Goal: Task Accomplishment & Management: Manage account settings

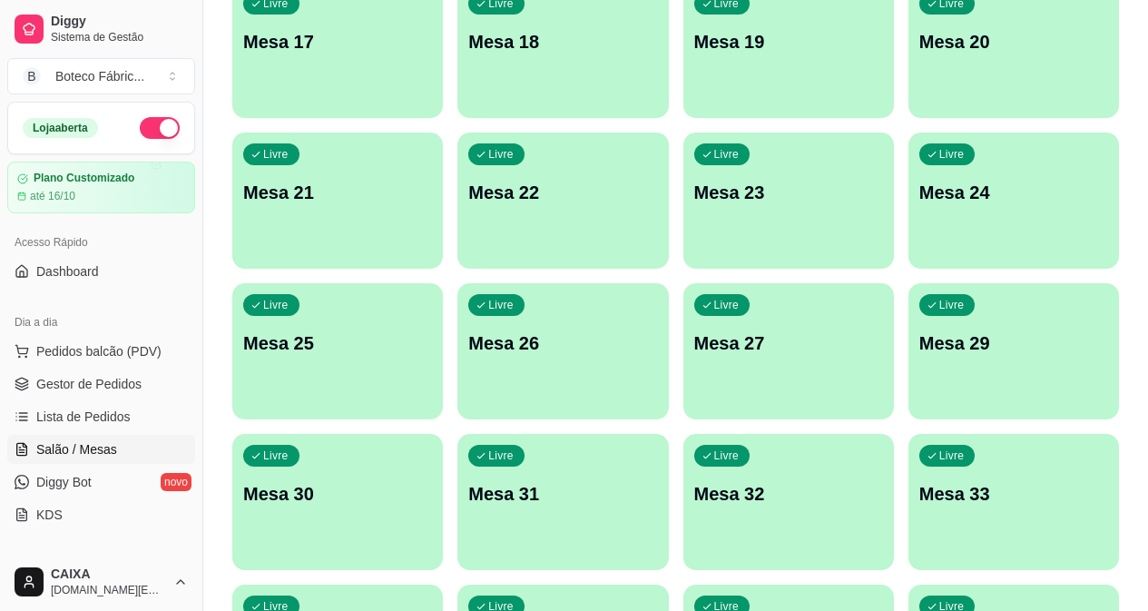
scroll to position [850, 0]
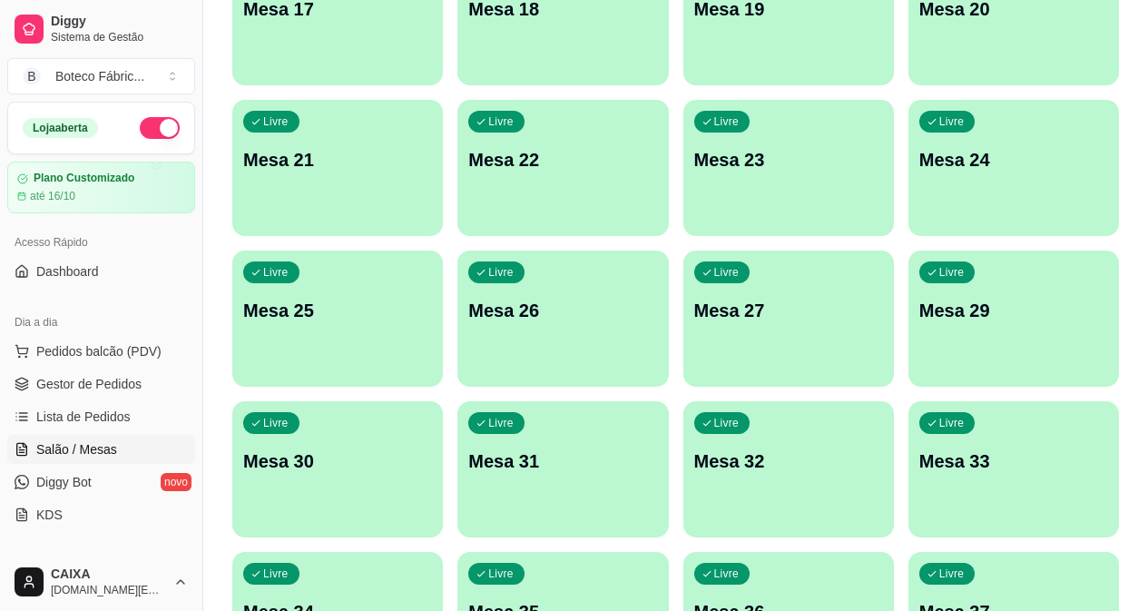
click at [1125, 505] on div "Todos Mesas Comandas Pesquisar Adicionar mesa ou comanda Ocupada Mesa 3 R$ 24,0…" at bounding box center [675, 39] width 945 height 1641
click at [1123, 501] on div "Todos Mesas Comandas Pesquisar Adicionar mesa ou comanda Ocupada Mesa 1 R$ 0,00…" at bounding box center [675, 39] width 945 height 1641
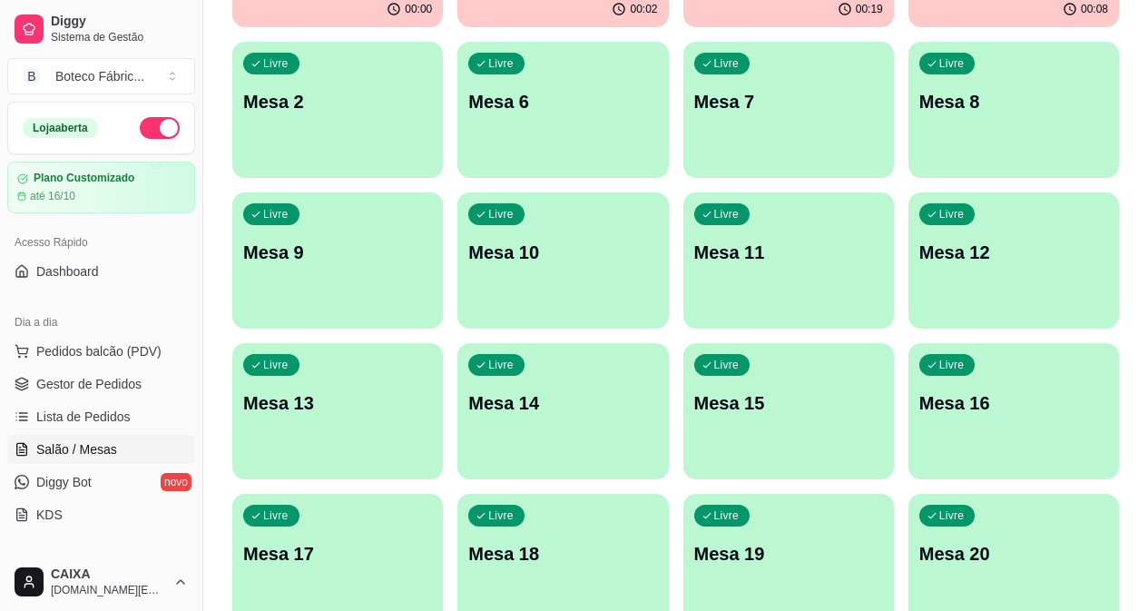
scroll to position [0, 0]
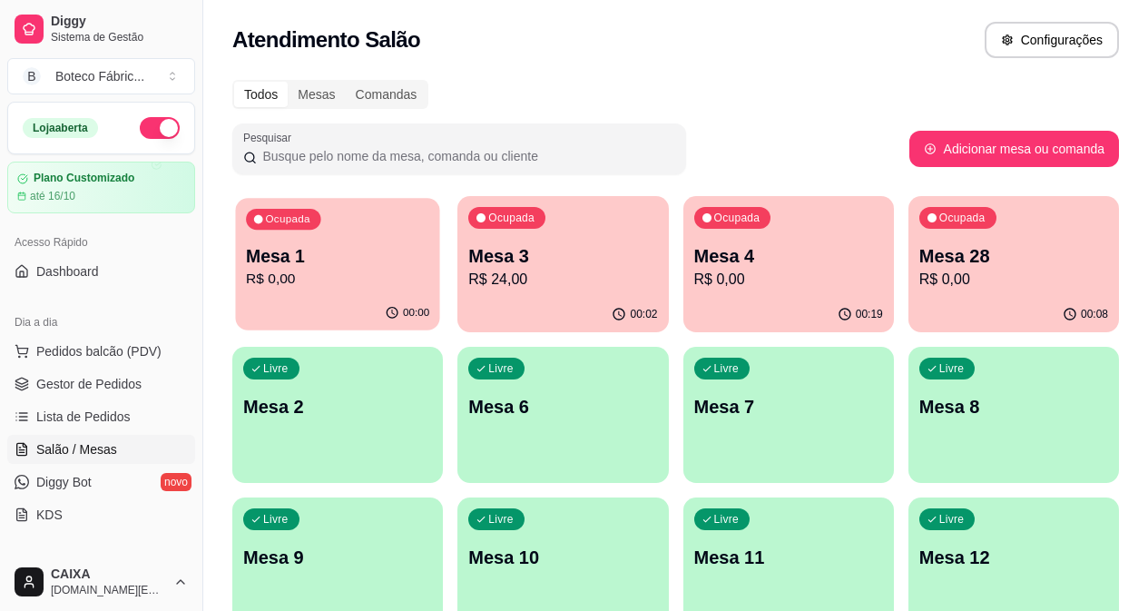
click at [338, 244] on p "Mesa 1" at bounding box center [337, 256] width 183 height 25
click at [483, 251] on p "Mesa 3" at bounding box center [562, 255] width 189 height 25
click at [694, 246] on p "Mesa 4" at bounding box center [788, 255] width 189 height 25
click at [526, 271] on p "R$ 24,00" at bounding box center [562, 280] width 189 height 22
click at [685, 237] on div "Ocupada Mesa 4 R$ 0,00" at bounding box center [789, 246] width 211 height 101
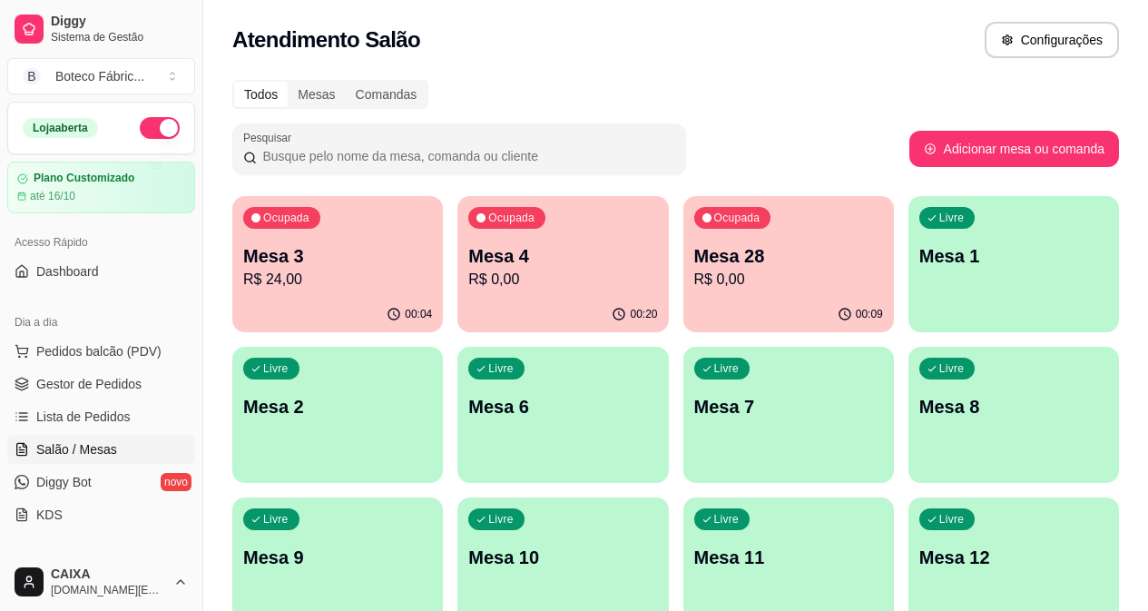
click at [485, 269] on p "R$ 0,00" at bounding box center [562, 280] width 189 height 22
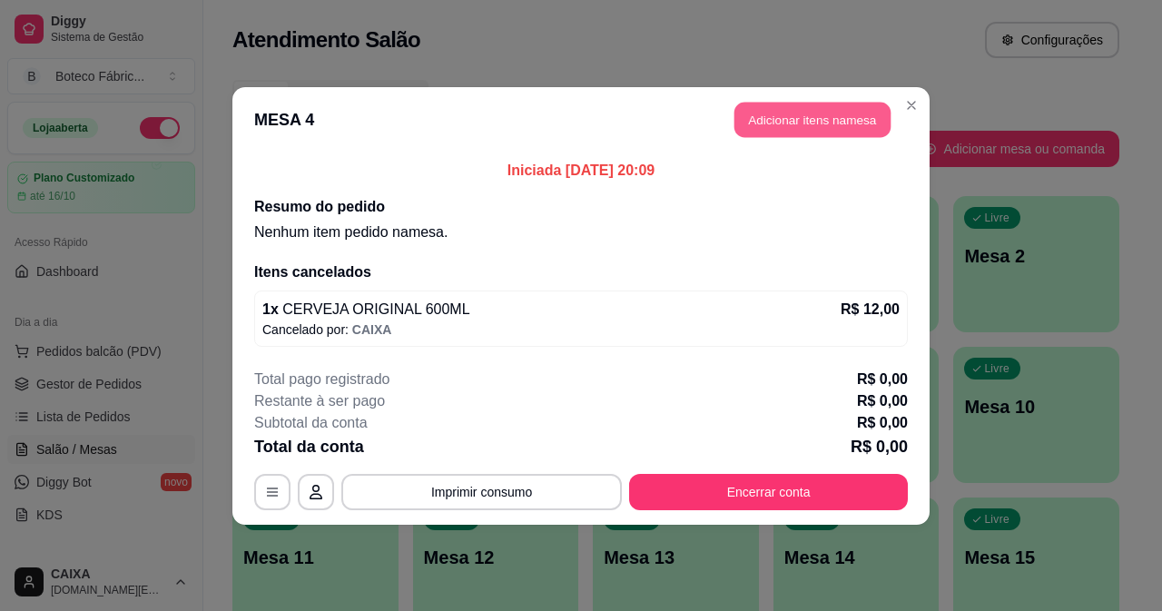
click at [801, 123] on button "Adicionar itens na mesa" at bounding box center [812, 119] width 156 height 35
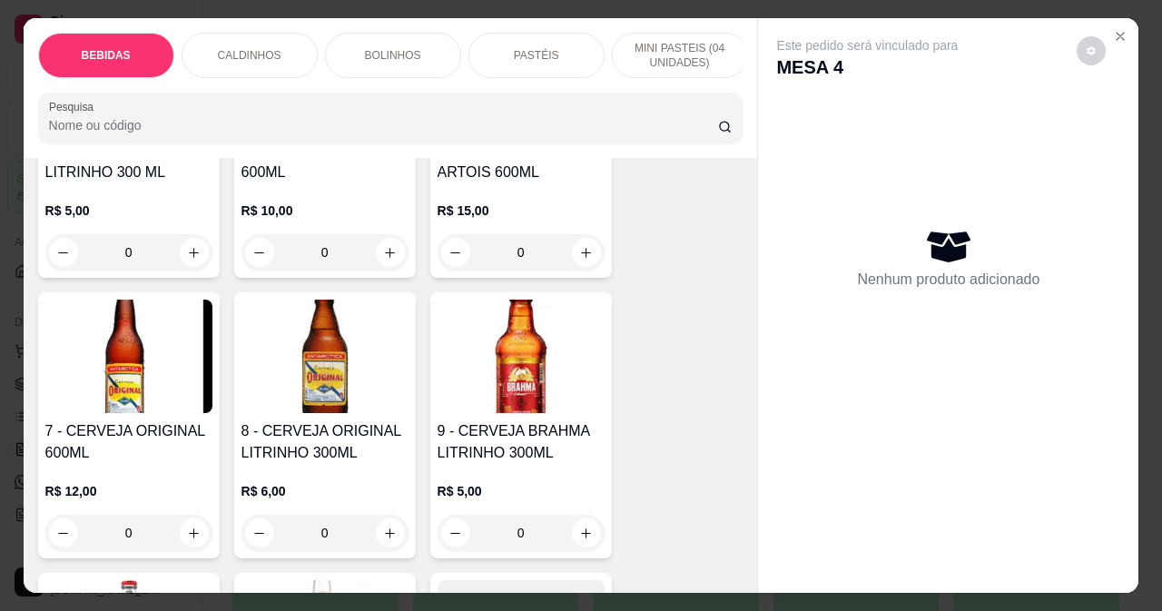
scroll to position [635, 0]
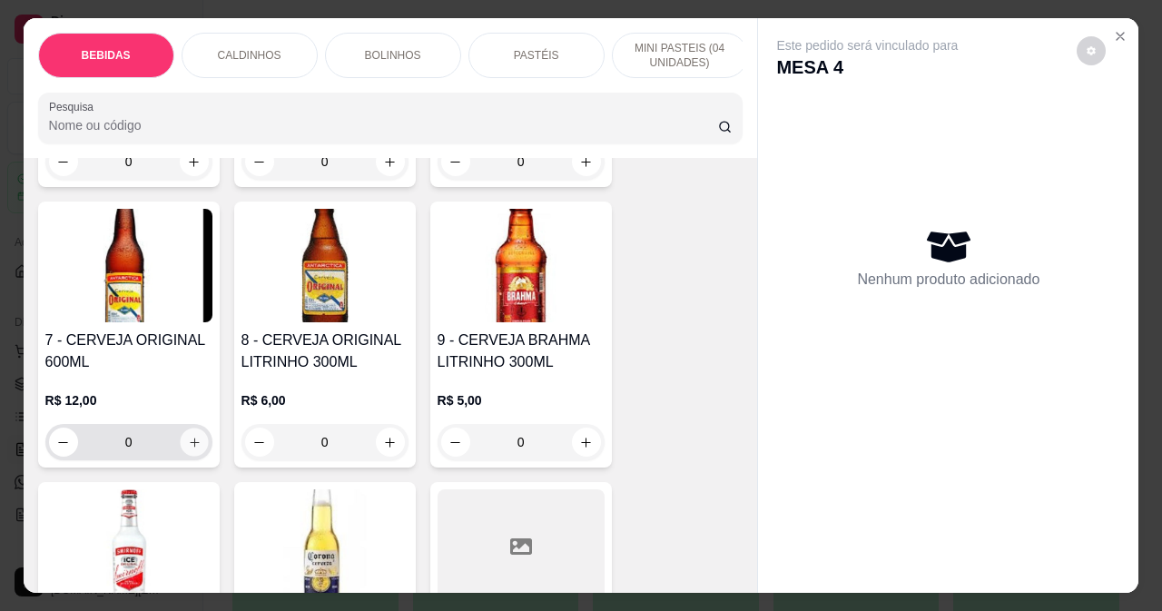
click at [193, 449] on icon "increase-product-quantity" at bounding box center [194, 443] width 14 height 14
type input "1"
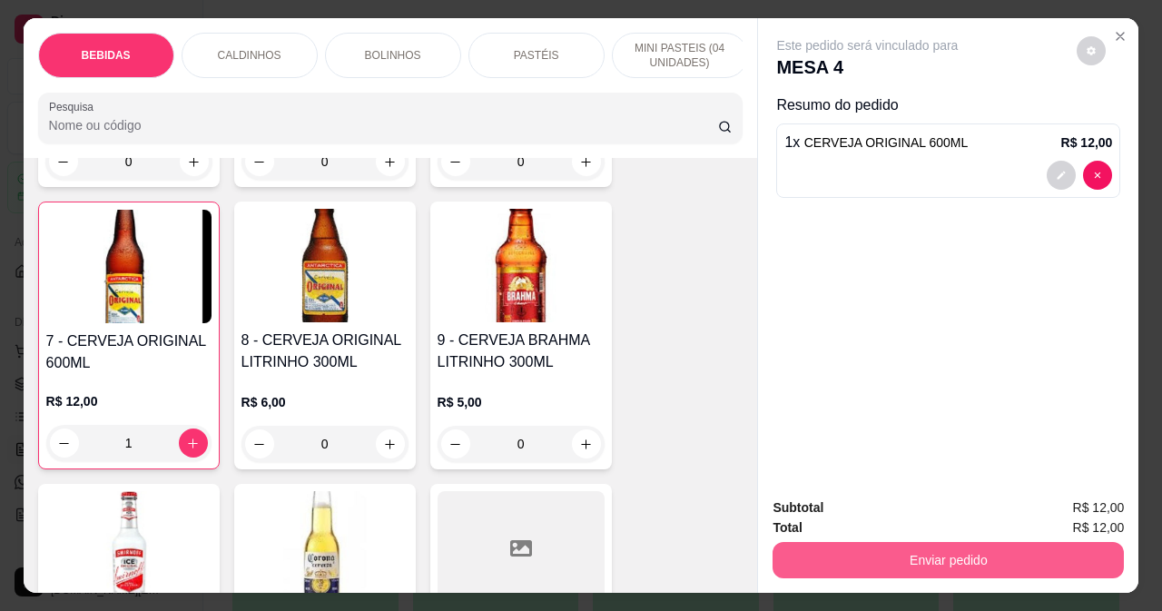
click at [833, 571] on div "Enviar pedido" at bounding box center [948, 557] width 351 height 41
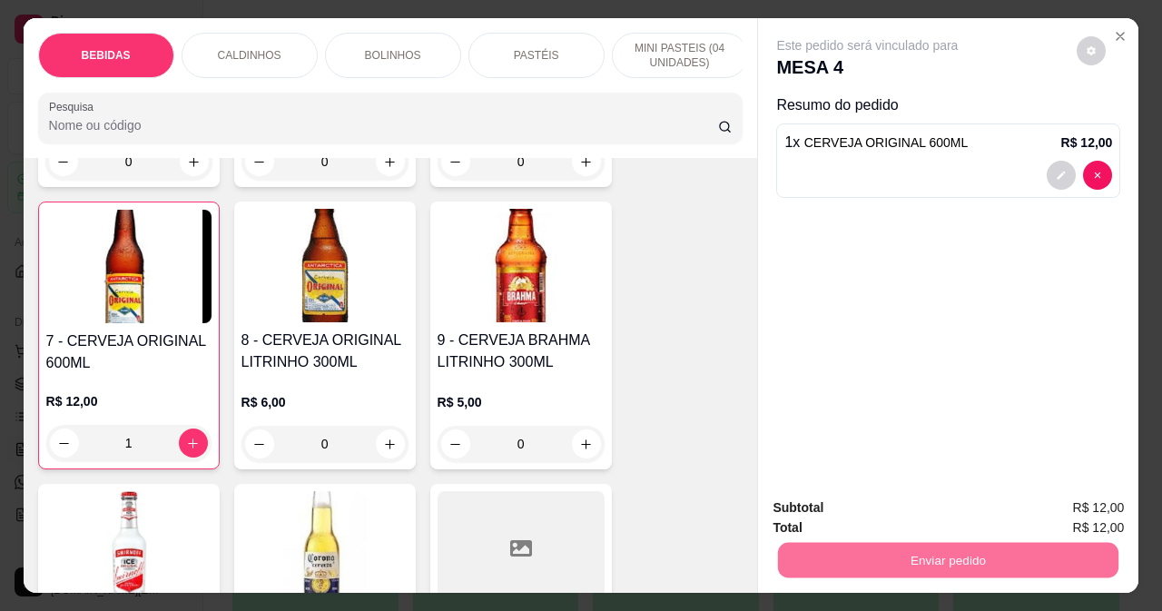
click at [983, 517] on button "Registrar cliente" at bounding box center [956, 508] width 120 height 34
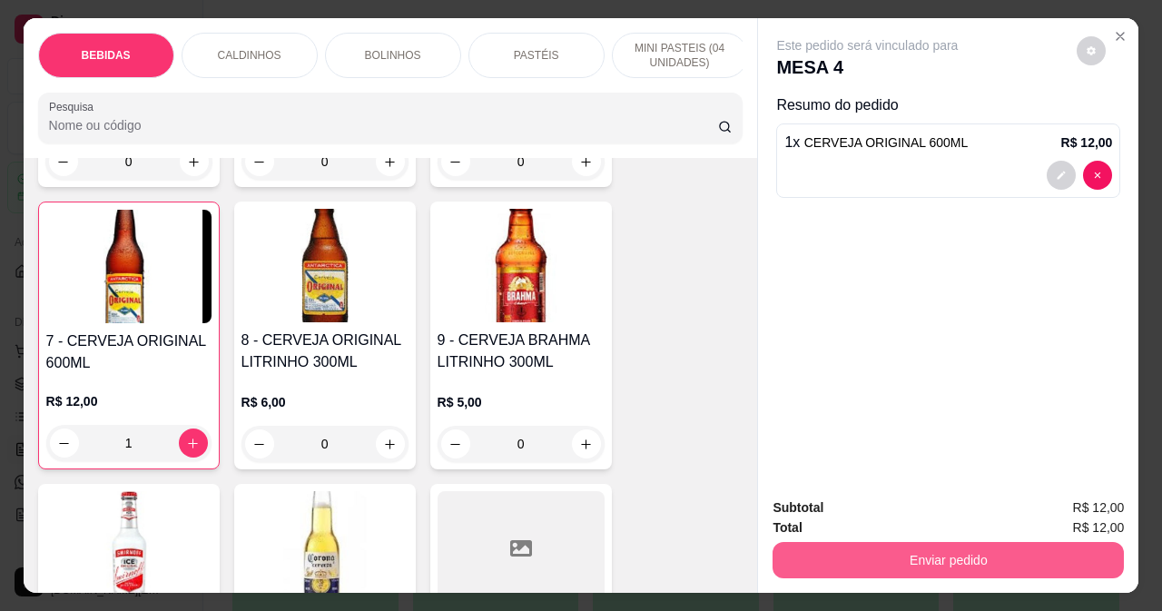
click at [894, 545] on button "Enviar pedido" at bounding box center [948, 560] width 351 height 36
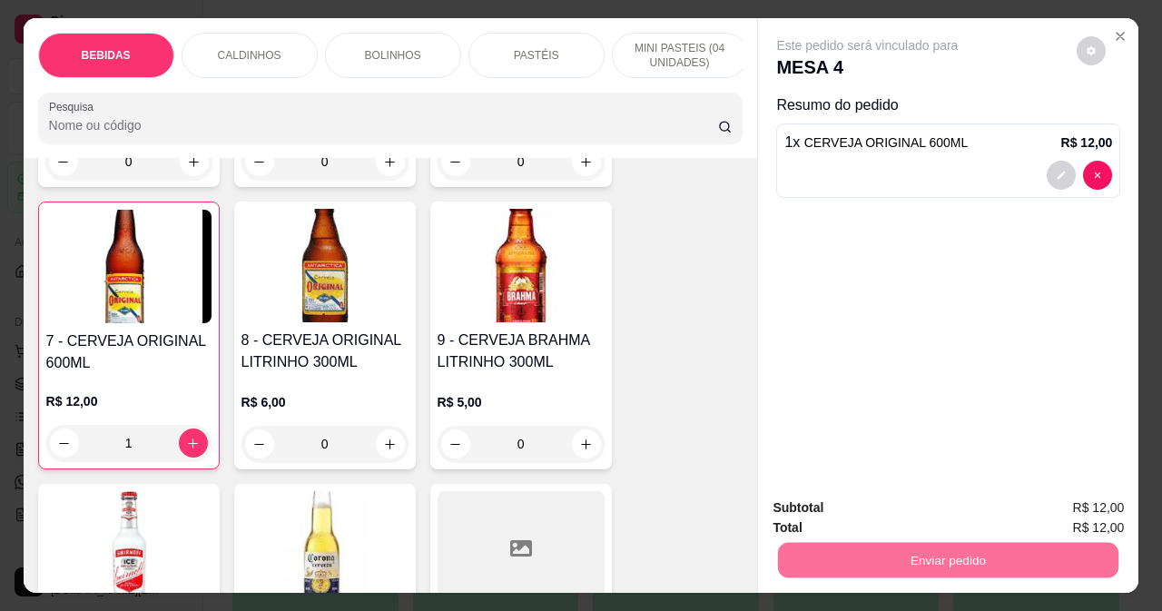
click at [1085, 505] on button "Enviar pedido" at bounding box center [1077, 508] width 103 height 34
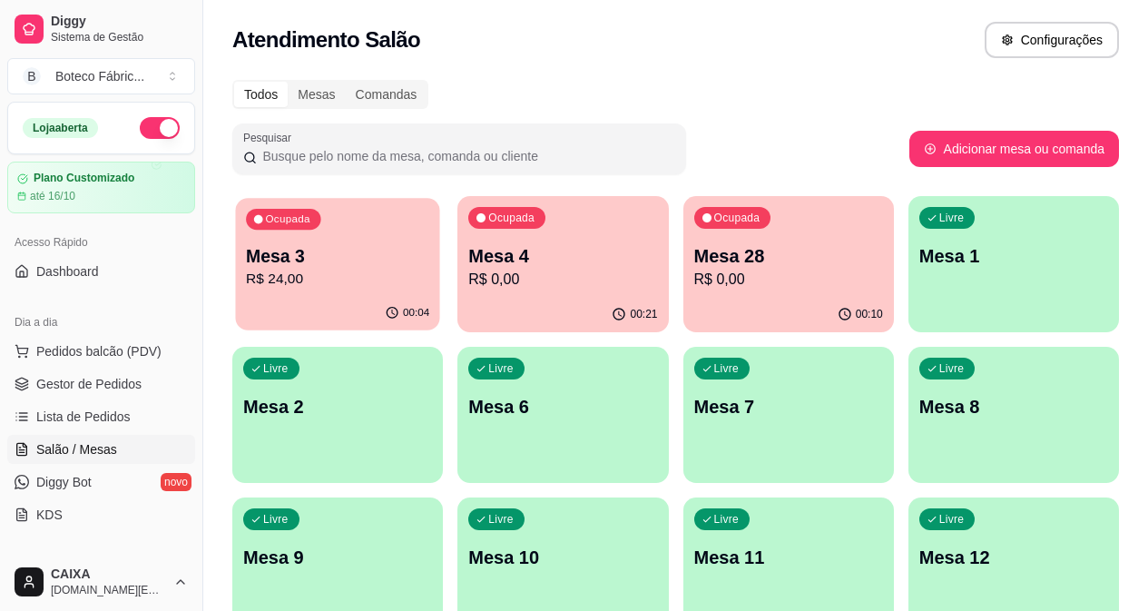
click at [303, 255] on p "Mesa 3" at bounding box center [337, 256] width 183 height 25
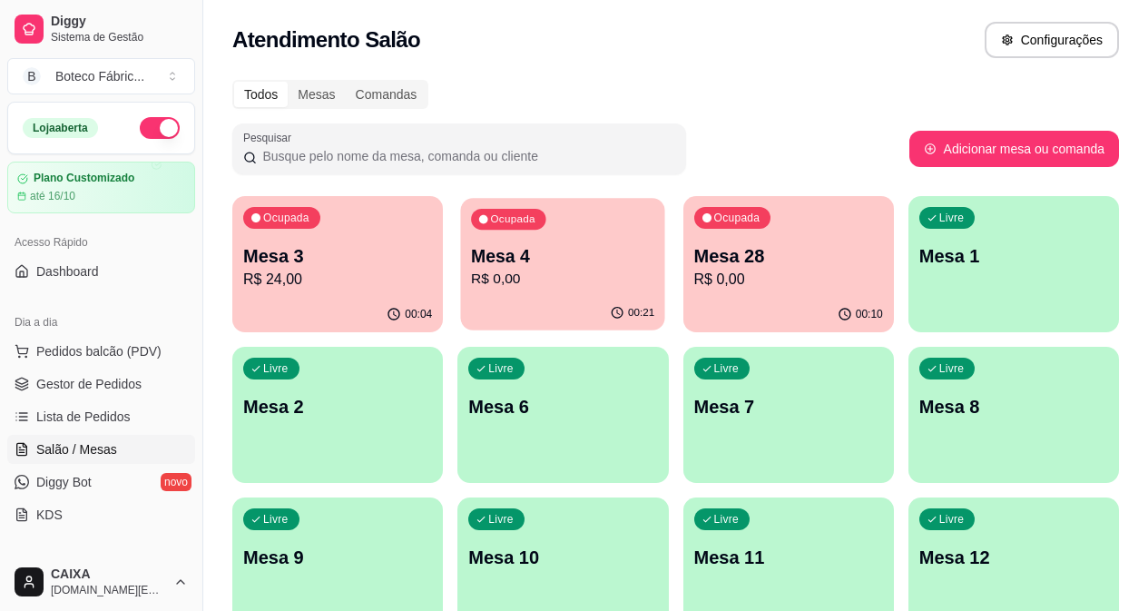
click at [467, 240] on div "Ocupada Mesa 4 R$ 0,00" at bounding box center [563, 247] width 204 height 98
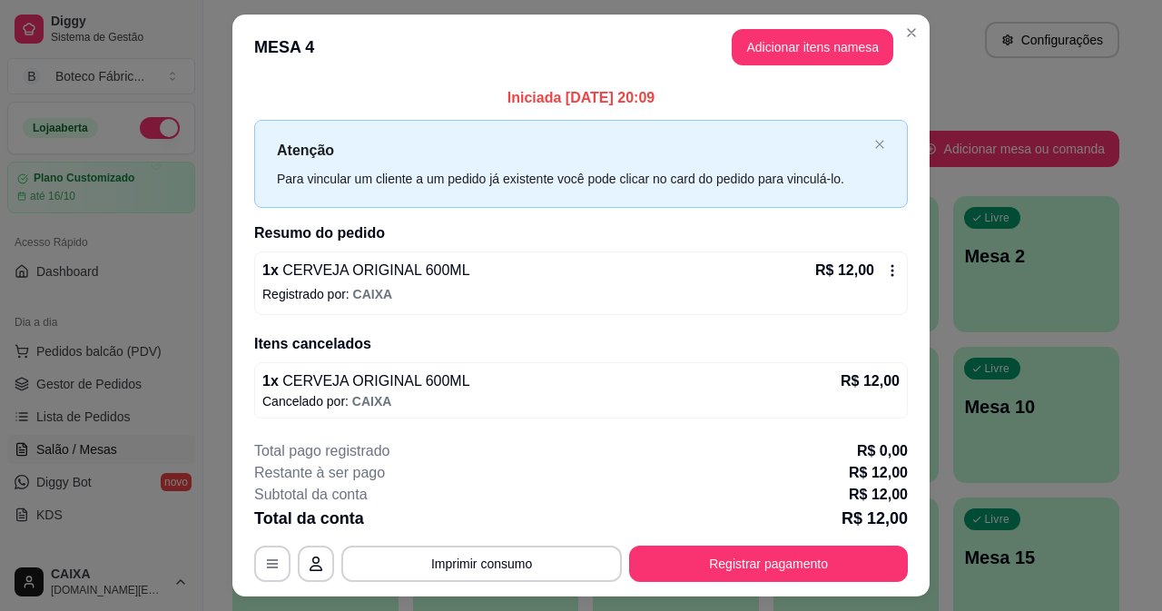
scroll to position [44, 0]
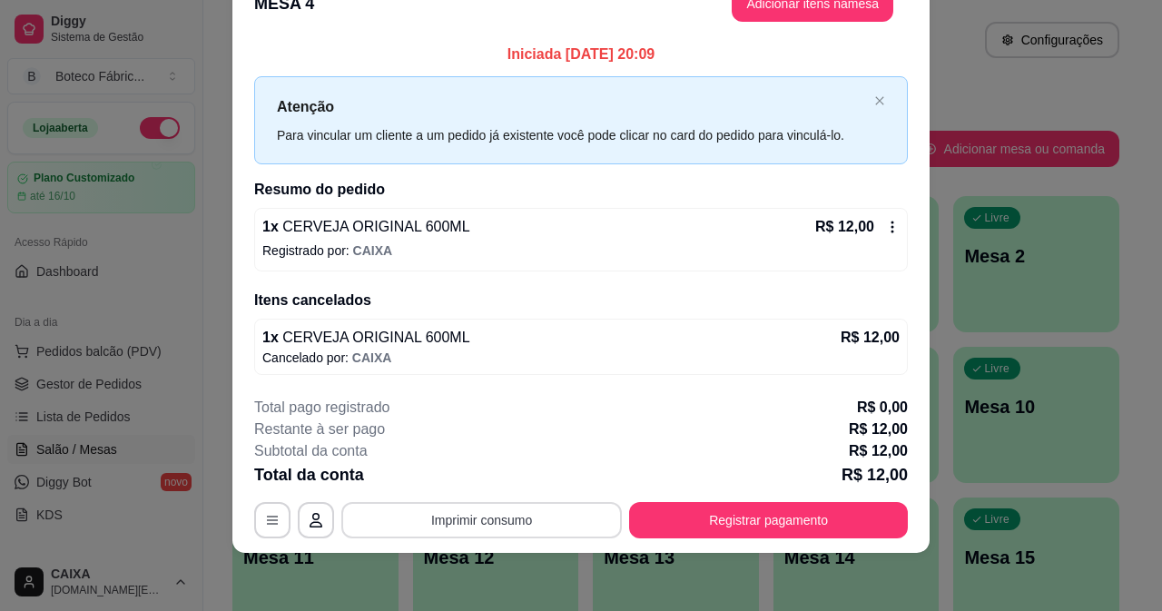
click at [484, 524] on button "Imprimir consumo" at bounding box center [481, 520] width 281 height 36
click at [704, 324] on div "1 x CERVEJA ORIGINAL 600ML R$ 12,00 Cancelado por: CAIXA" at bounding box center [581, 347] width 654 height 56
click at [877, 215] on div "1 x CERVEJA ORIGINAL 600ML R$ 12,00 Registrado por: CAIXA" at bounding box center [581, 240] width 654 height 64
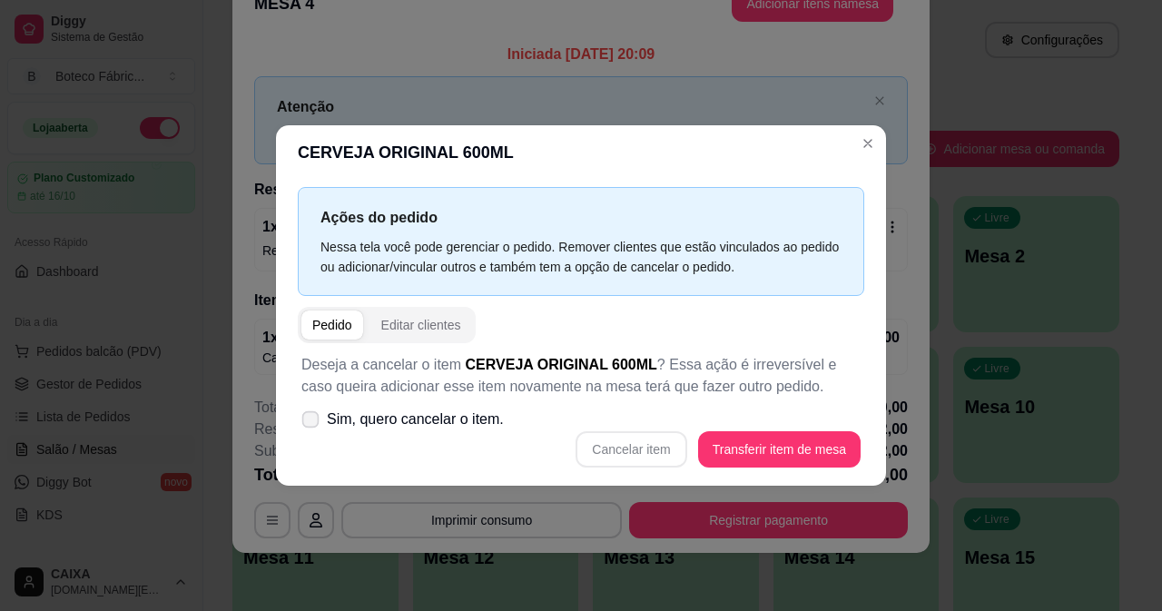
click at [463, 425] on span "Sim, quero cancelar o item." at bounding box center [415, 420] width 177 height 22
click at [312, 425] on input "Sim, quero cancelar o item." at bounding box center [306, 428] width 12 height 12
checkbox input "true"
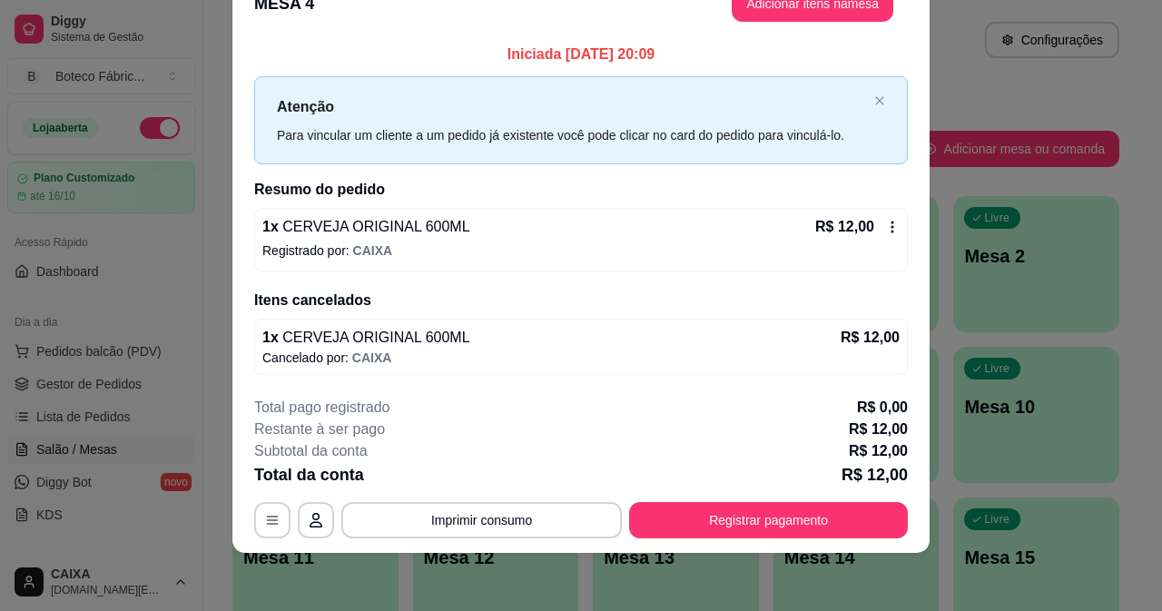
click at [895, 225] on div "1 x CERVEJA ORIGINAL 600ML R$ 12,00 Registrado por: CAIXA" at bounding box center [581, 240] width 654 height 64
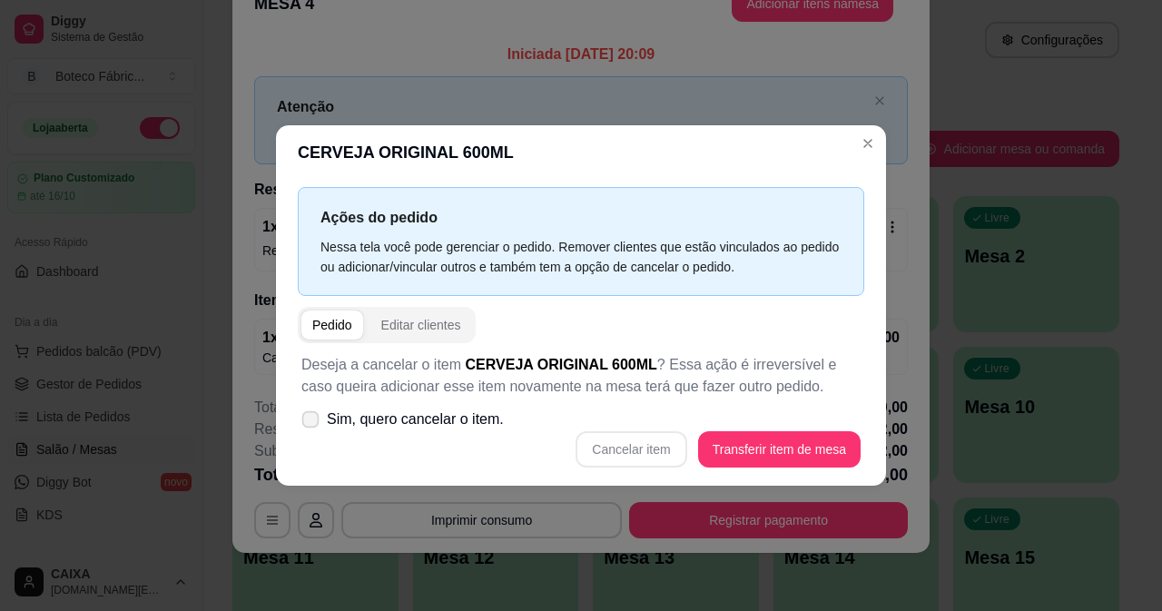
click at [469, 417] on span "Sim, quero cancelar o item." at bounding box center [415, 420] width 177 height 22
click at [312, 422] on input "Sim, quero cancelar o item." at bounding box center [306, 428] width 12 height 12
checkbox input "true"
click at [644, 450] on button "Cancelar item" at bounding box center [631, 449] width 111 height 36
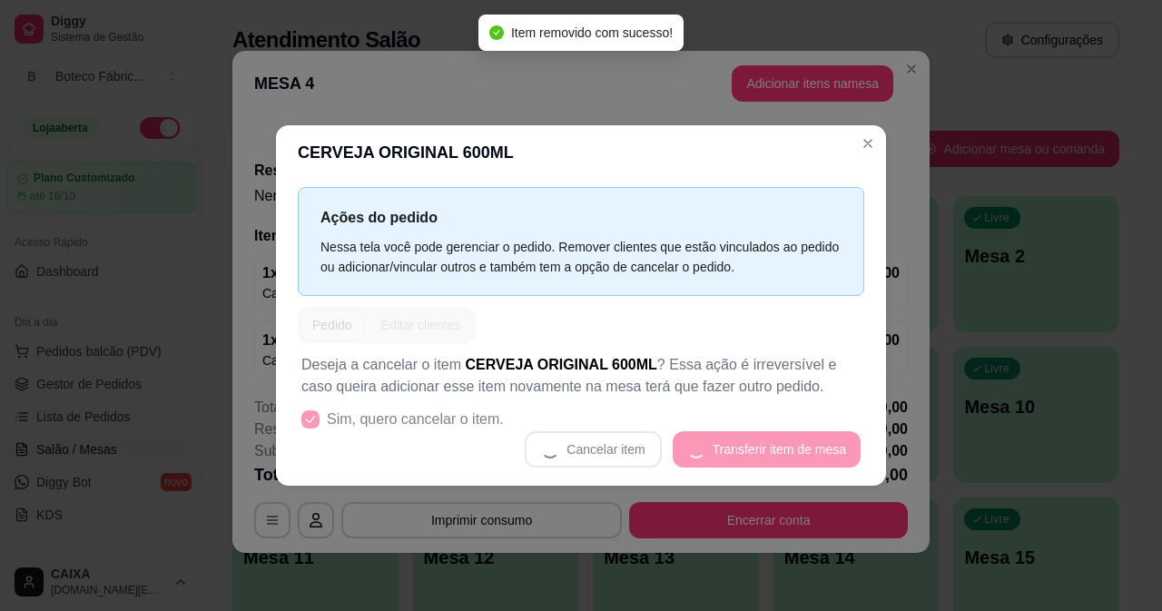
scroll to position [4, 0]
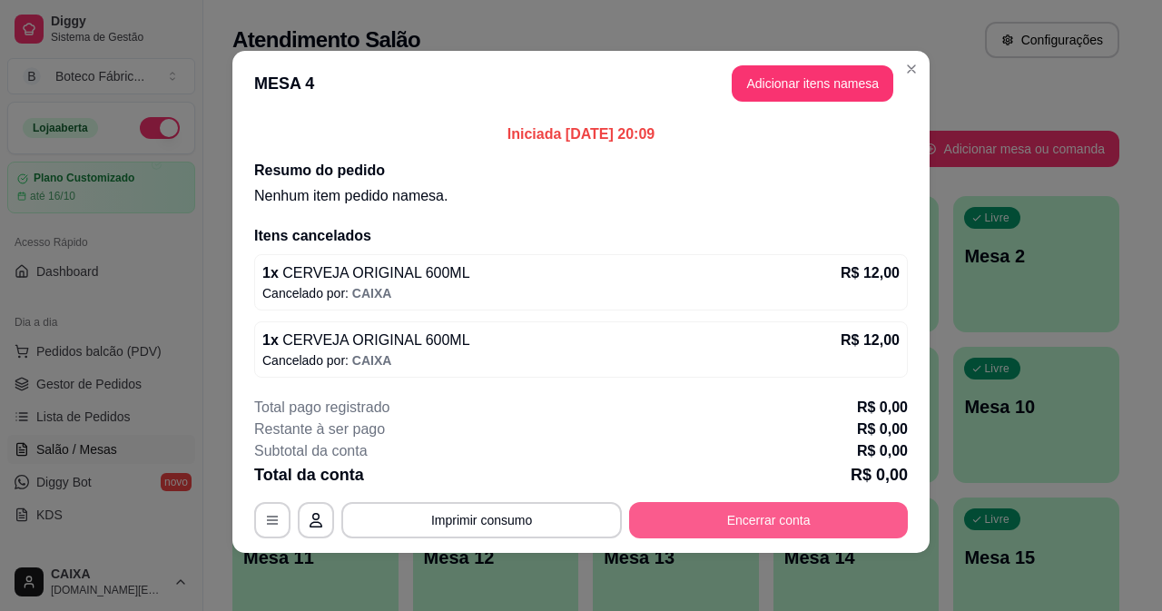
click at [694, 519] on button "Encerrar conta" at bounding box center [768, 520] width 279 height 36
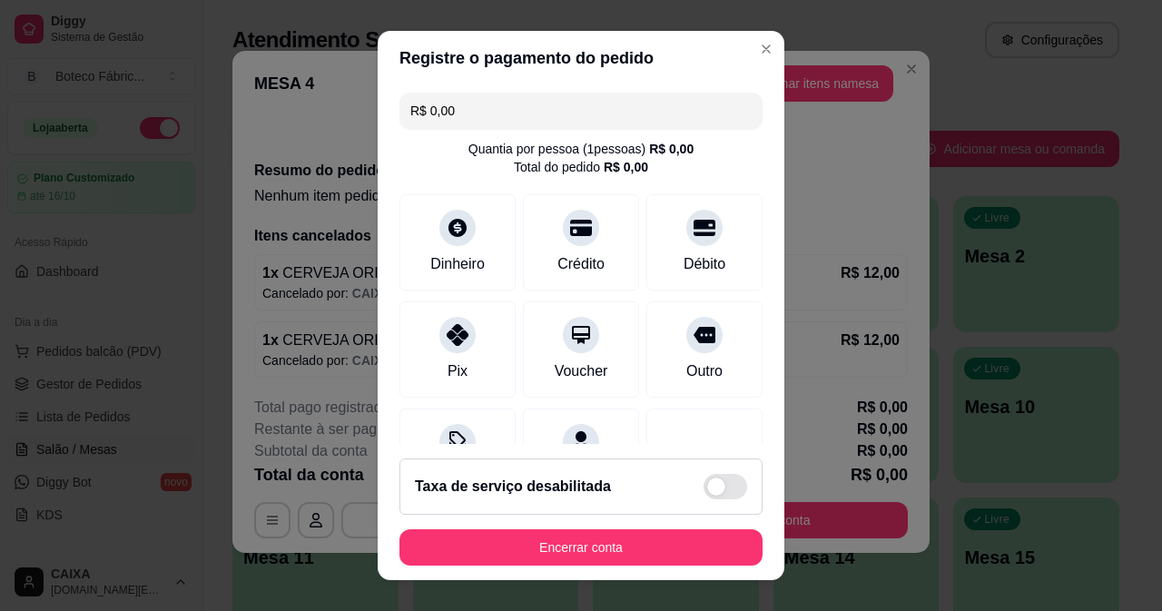
scroll to position [27, 0]
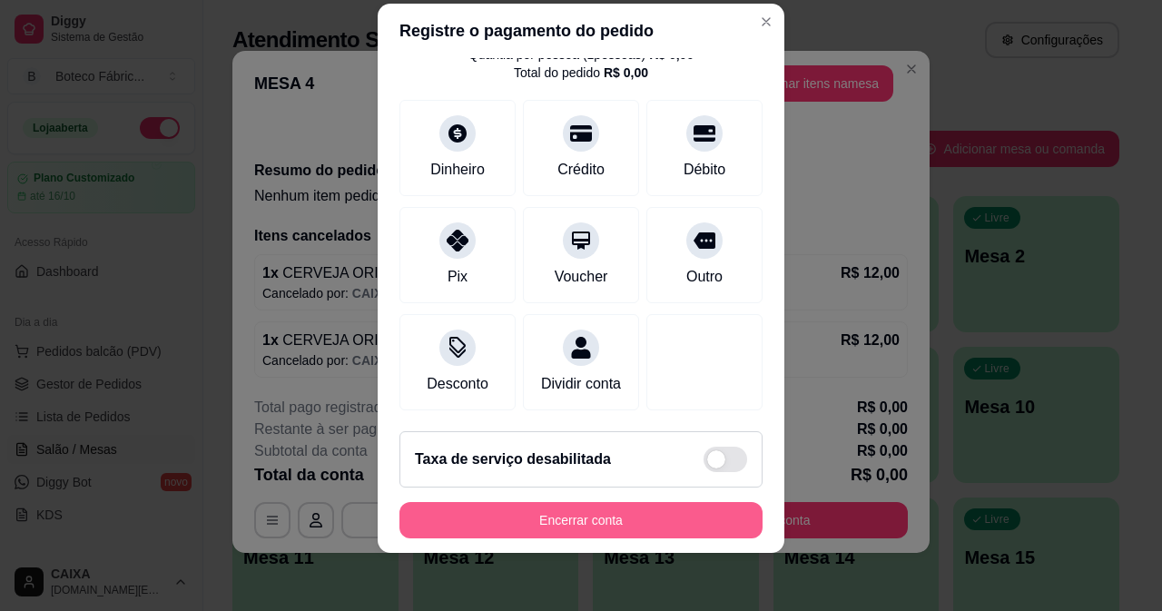
click at [574, 519] on button "Encerrar conta" at bounding box center [580, 520] width 363 height 36
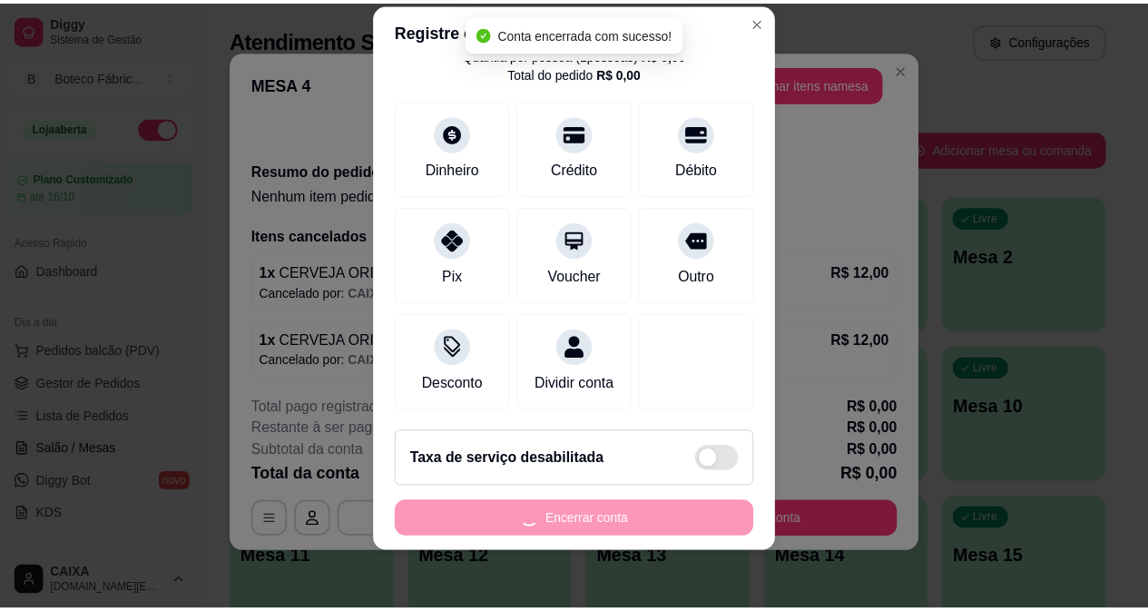
scroll to position [0, 0]
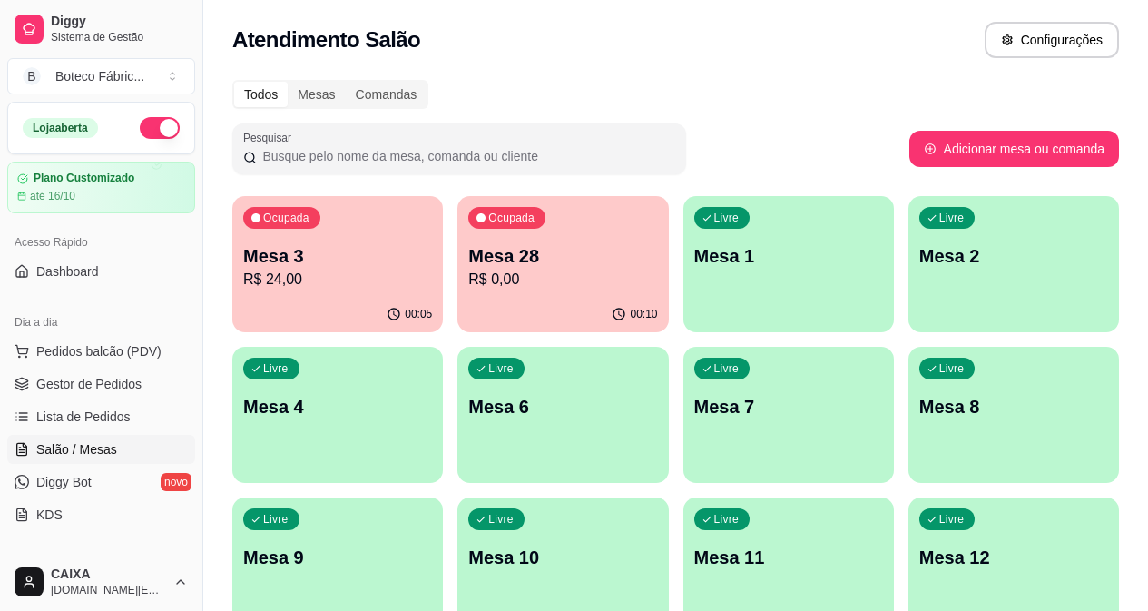
click at [478, 266] on p "Mesa 28" at bounding box center [562, 255] width 189 height 25
click at [729, 94] on div "Todos Mesas Comandas" at bounding box center [675, 94] width 887 height 29
